Goal: Task Accomplishment & Management: Complete application form

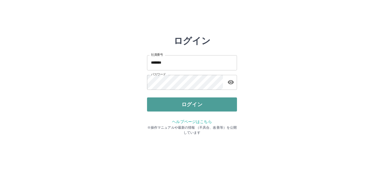
click at [158, 102] on button "ログイン" at bounding box center [192, 104] width 90 height 14
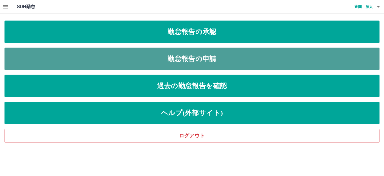
click at [197, 60] on link "勤怠報告の申請" at bounding box center [192, 59] width 375 height 23
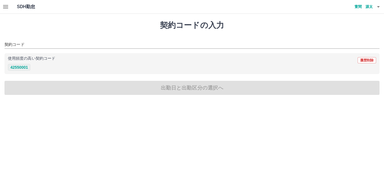
click at [27, 68] on button "42550001" at bounding box center [19, 67] width 23 height 7
type input "********"
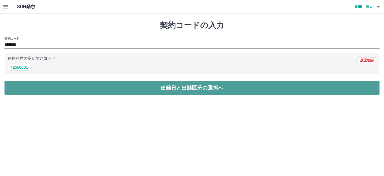
click at [63, 84] on button "出勤日と出勤区分の選択へ" at bounding box center [192, 88] width 375 height 14
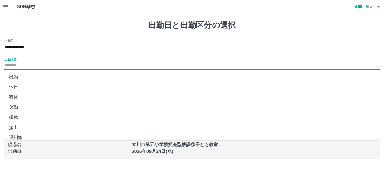
click at [21, 65] on input "出勤区分" at bounding box center [192, 65] width 375 height 7
click at [16, 75] on li "出勤" at bounding box center [192, 77] width 375 height 10
type input "**"
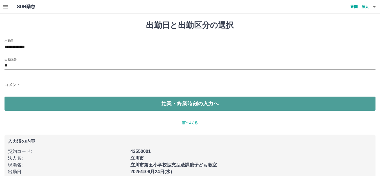
click at [94, 102] on button "始業・終業時刻の入力へ" at bounding box center [190, 104] width 371 height 14
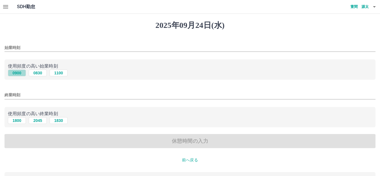
click at [19, 72] on button "0900" at bounding box center [17, 73] width 18 height 7
type input "****"
click at [17, 120] on button "1800" at bounding box center [17, 120] width 18 height 7
type input "****"
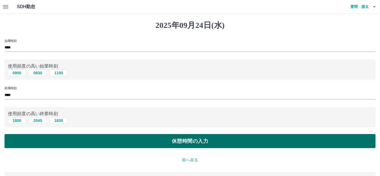
click at [84, 145] on button "休憩時間の入力" at bounding box center [190, 141] width 371 height 14
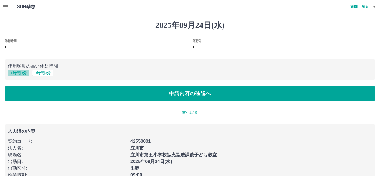
click at [17, 74] on button "1 時間 0 分" at bounding box center [18, 73] width 21 height 7
type input "*"
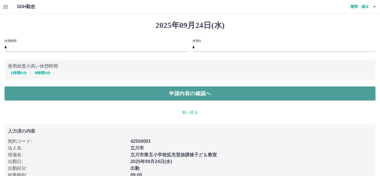
click at [42, 89] on button "申請内容の確認へ" at bounding box center [190, 93] width 371 height 14
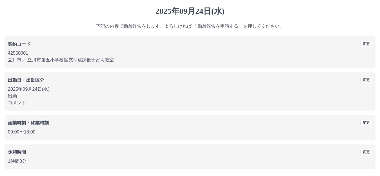
scroll to position [35, 0]
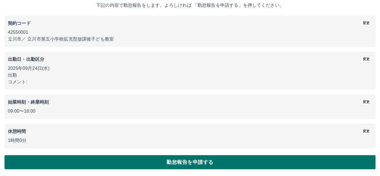
click at [153, 160] on button "勤怠報告を申請する" at bounding box center [190, 162] width 371 height 14
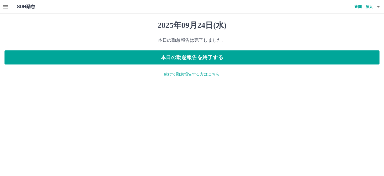
click at [380, 9] on icon "button" at bounding box center [378, 6] width 7 height 7
click at [346, 39] on li "ログアウト" at bounding box center [355, 41] width 50 height 10
